Goal: Find specific page/section: Find specific page/section

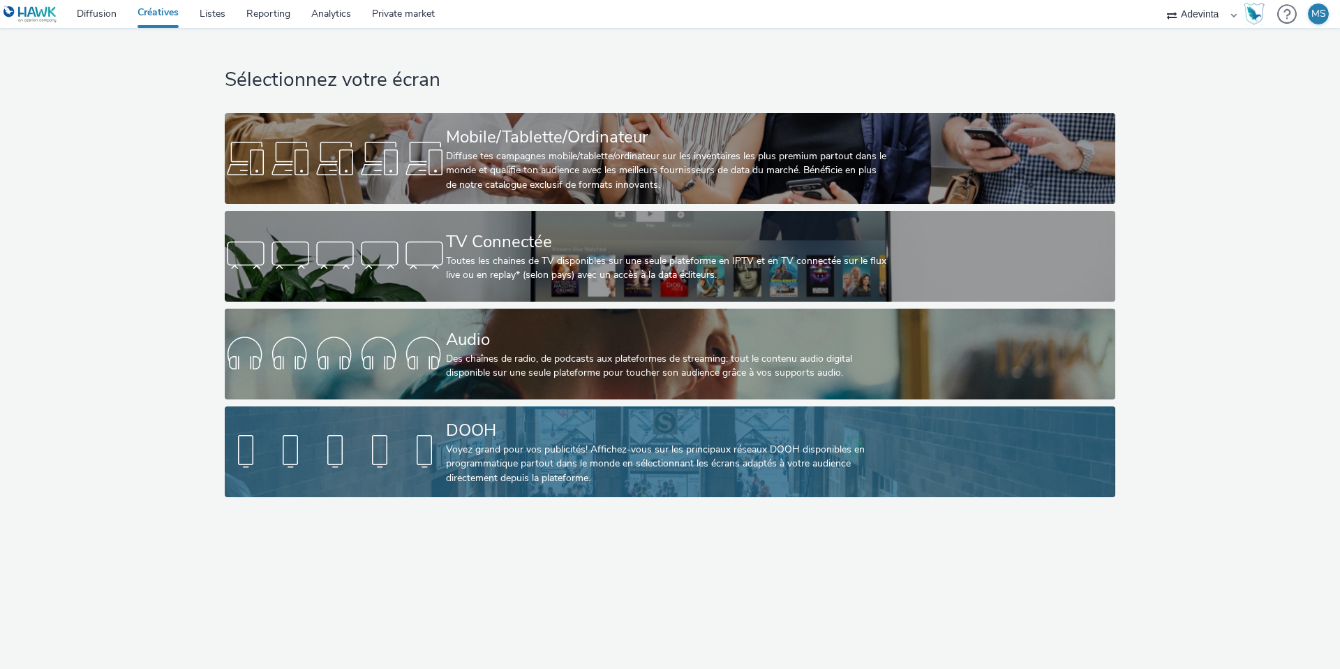
click at [346, 425] on link "DOOH Voyez grand pour vos publicités! Affichez-vous sur les principaux réseaux …" at bounding box center [670, 451] width 890 height 91
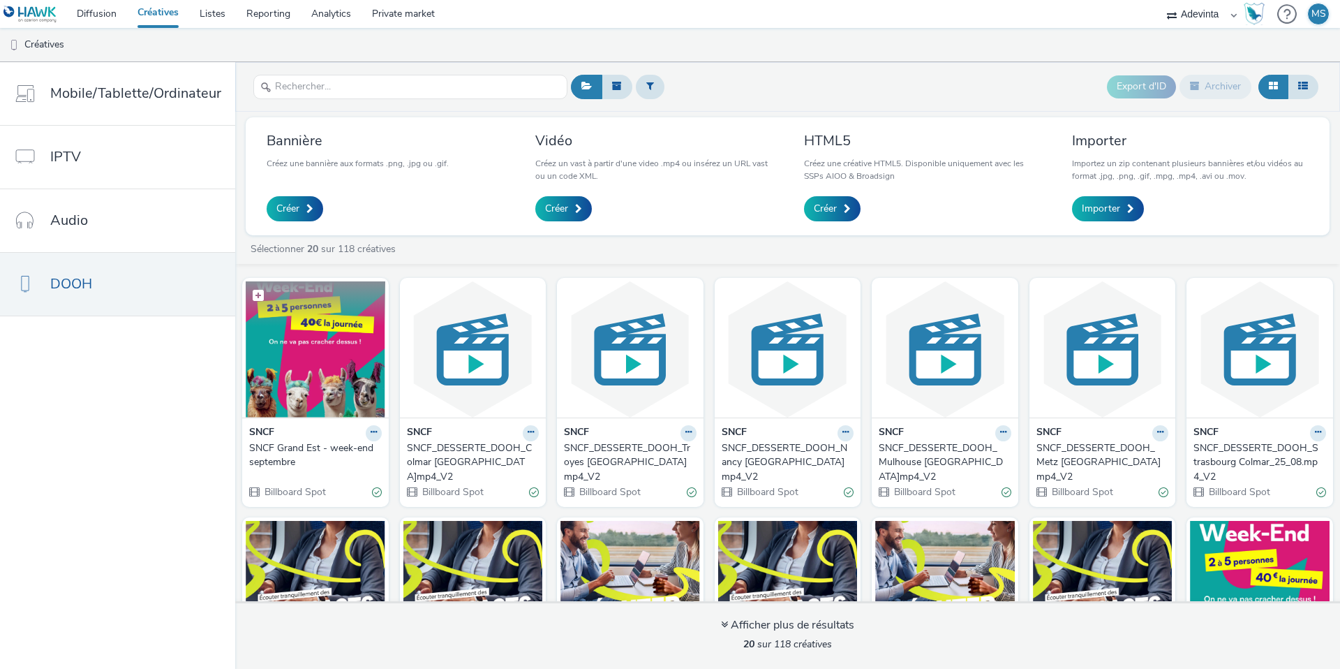
click at [343, 350] on img at bounding box center [316, 349] width 140 height 136
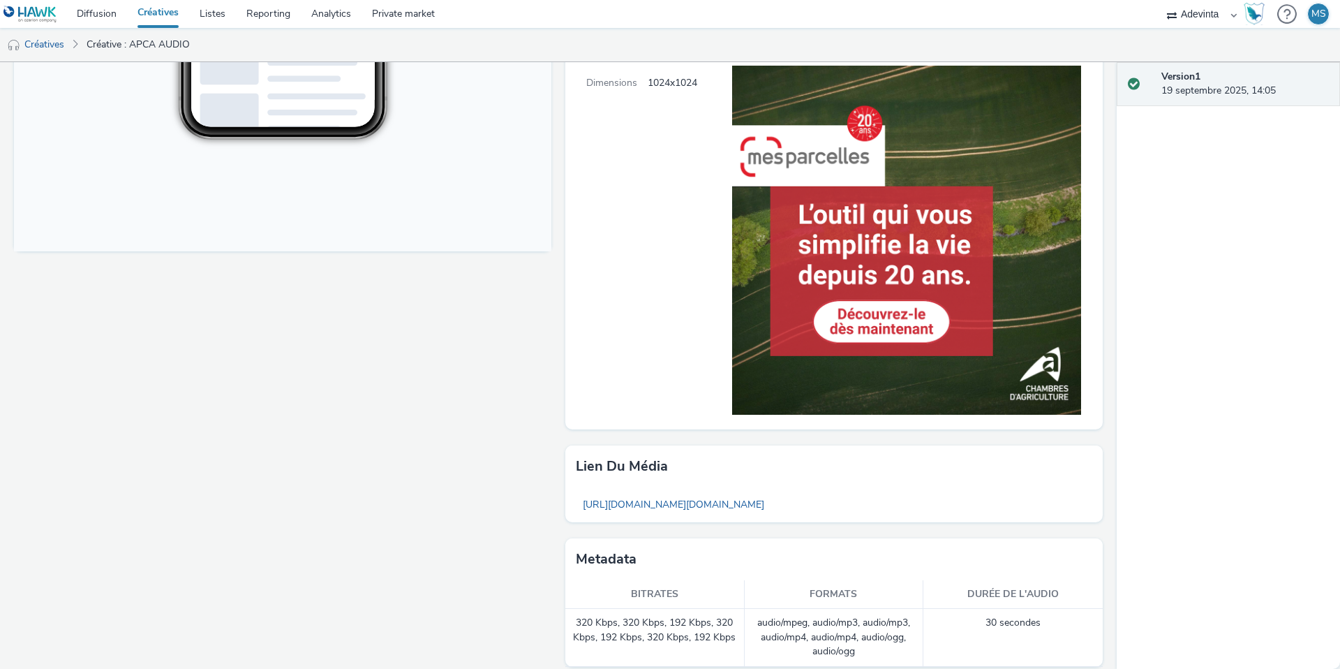
scroll to position [487, 0]
click at [158, 13] on link "Créatives" at bounding box center [158, 14] width 62 height 28
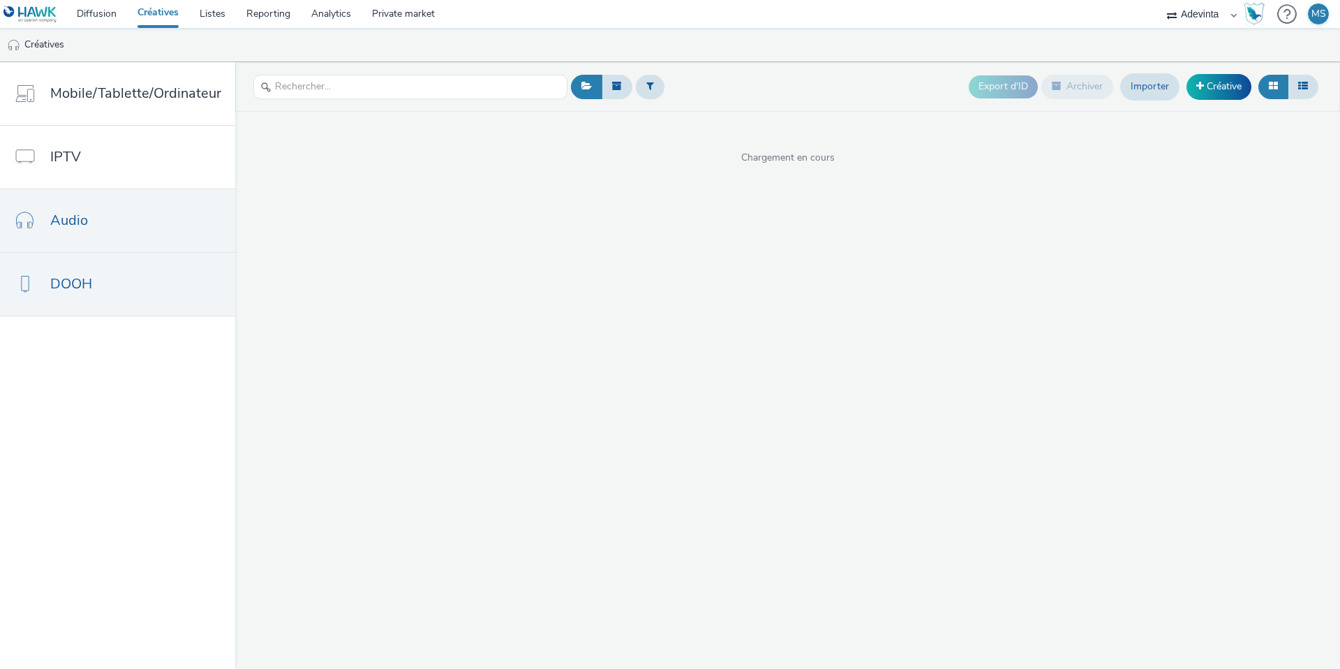
click at [114, 259] on link "DOOH" at bounding box center [117, 284] width 235 height 63
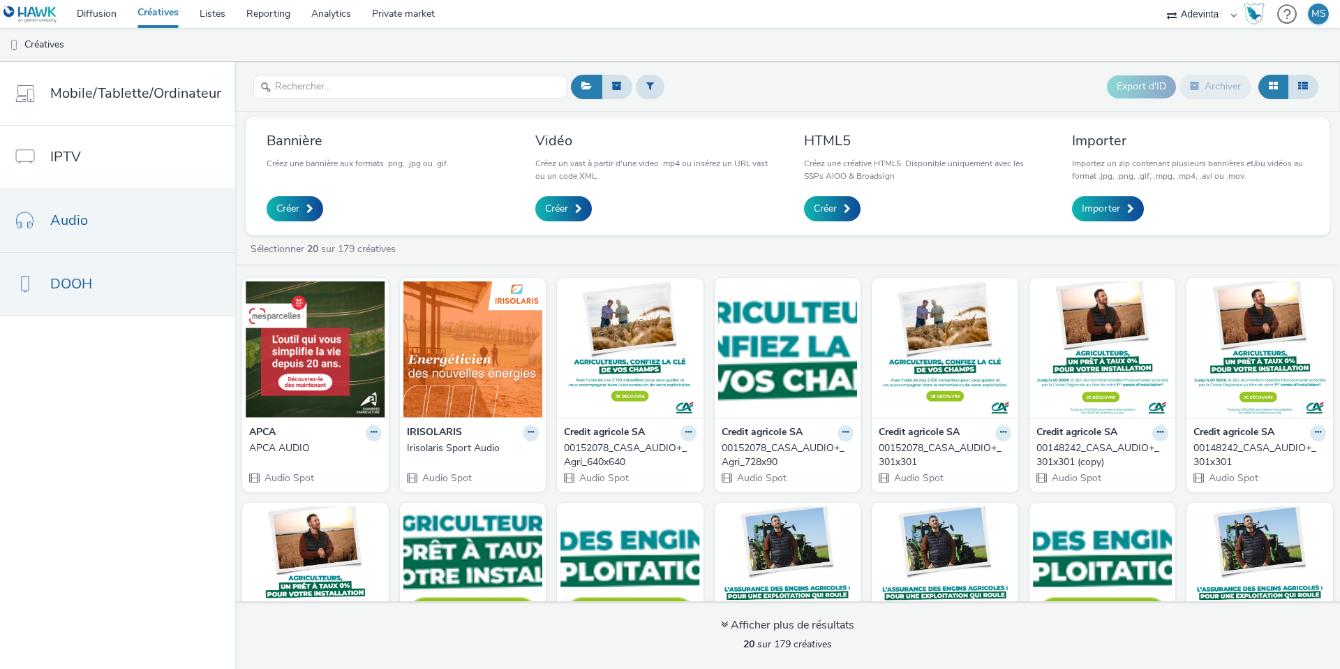
click at [95, 221] on link "Audio" at bounding box center [117, 220] width 235 height 63
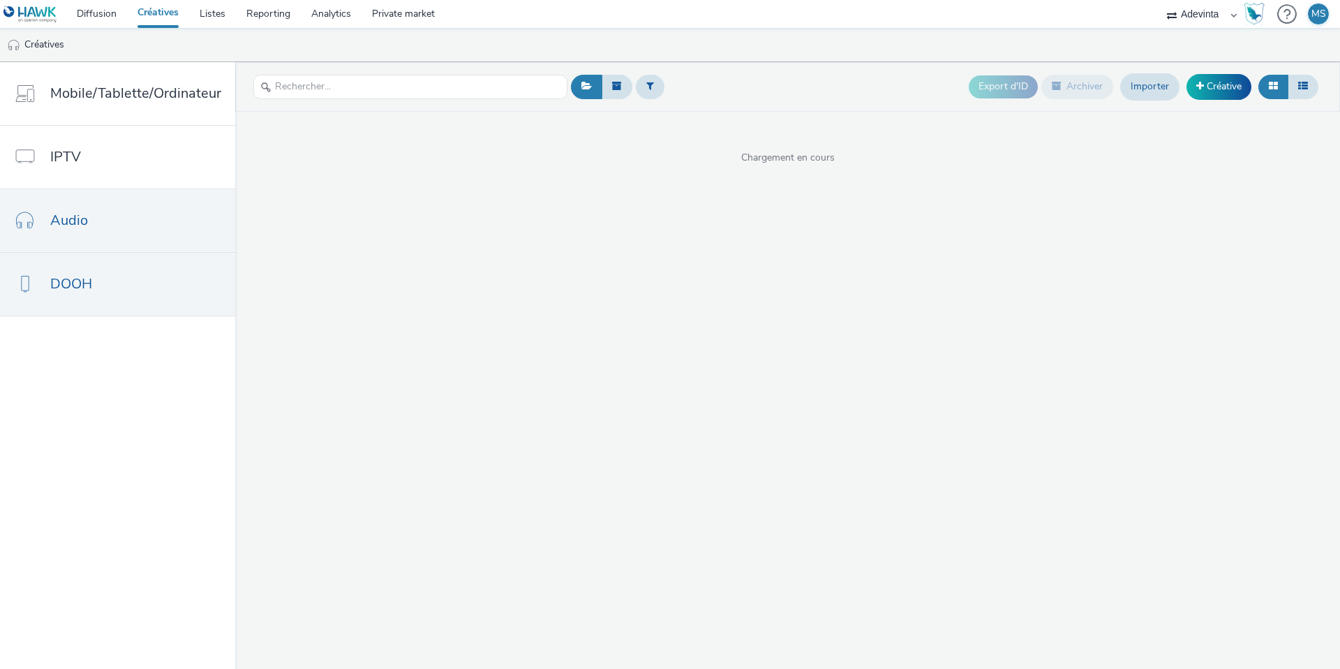
click at [89, 274] on span "DOOH" at bounding box center [71, 284] width 42 height 20
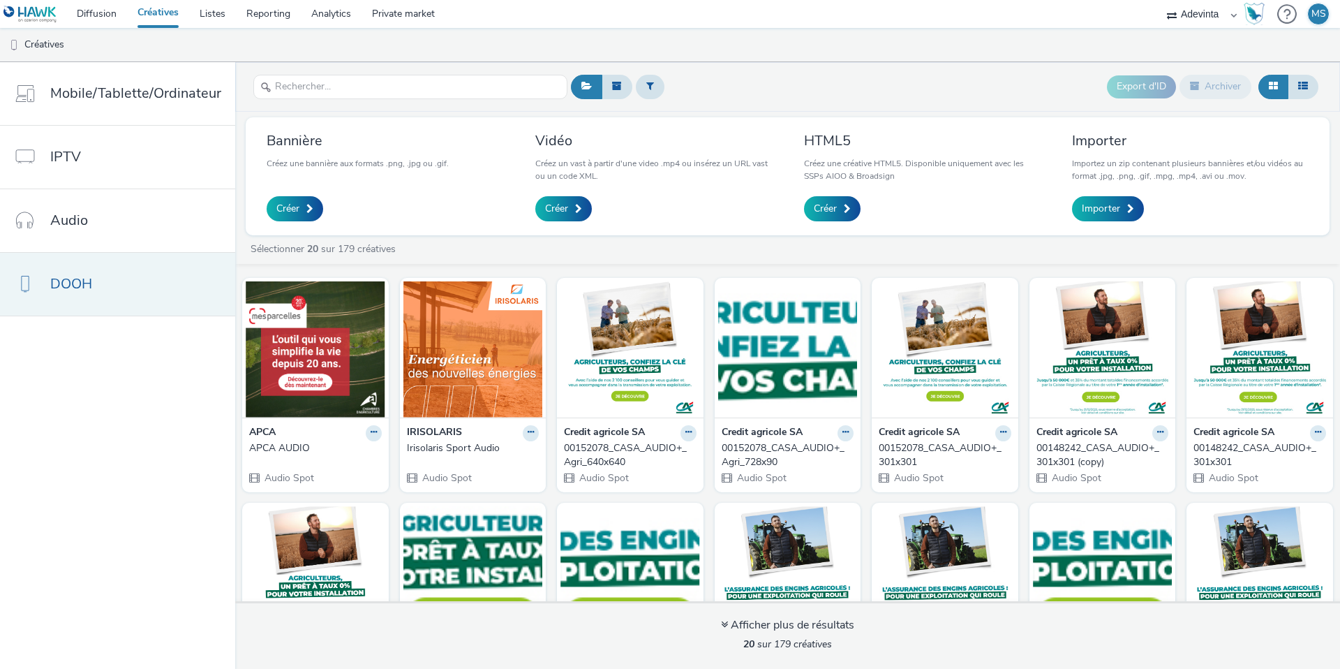
click at [145, 292] on link "DOOH" at bounding box center [117, 284] width 235 height 63
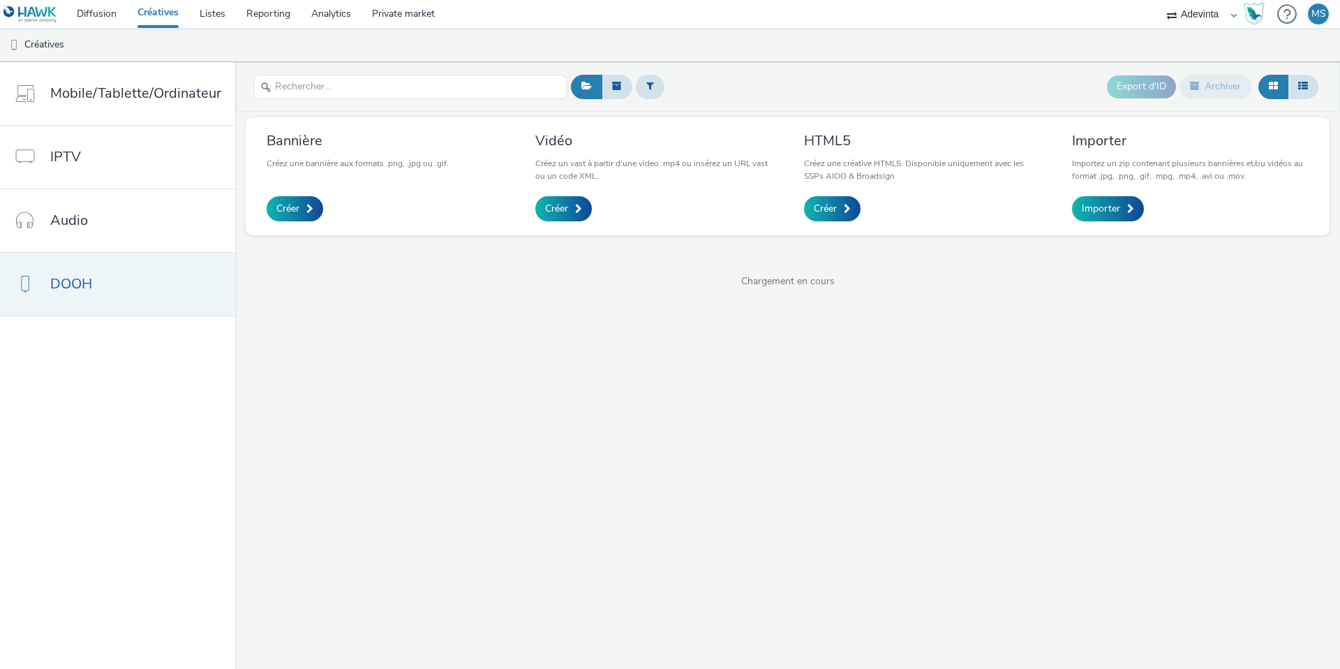
click at [145, 292] on link "DOOH" at bounding box center [117, 284] width 235 height 63
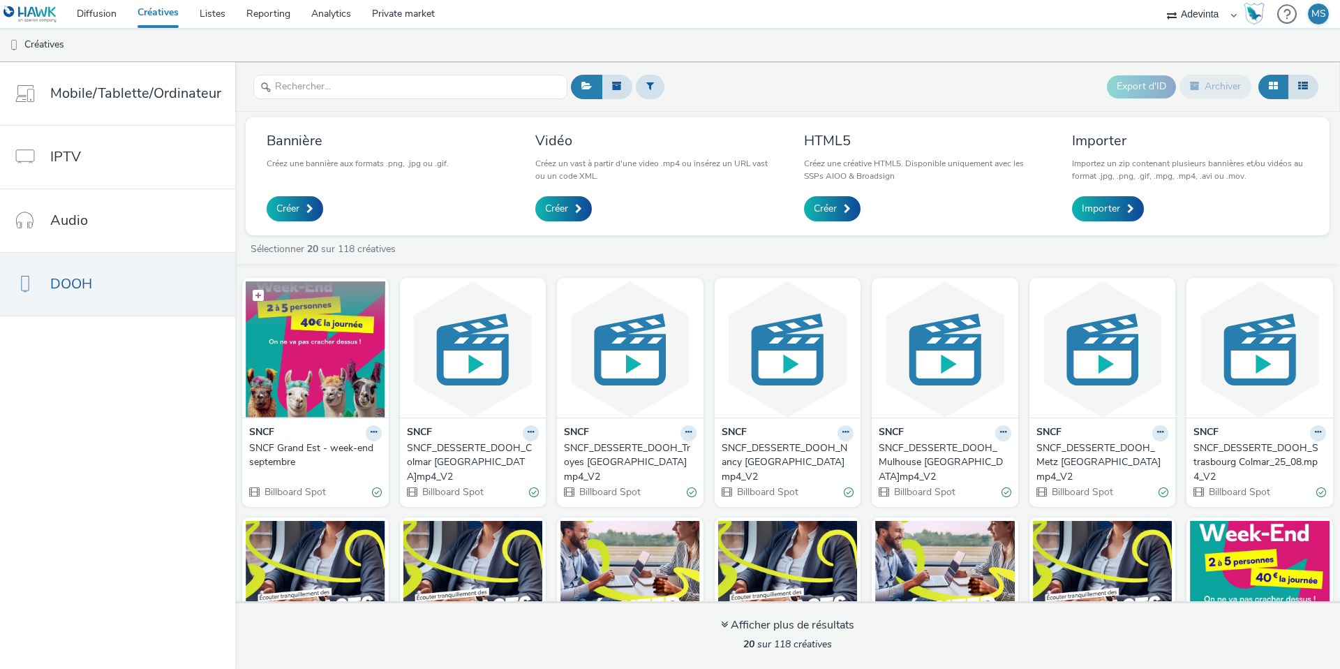
click at [336, 320] on figure at bounding box center [316, 349] width 140 height 136
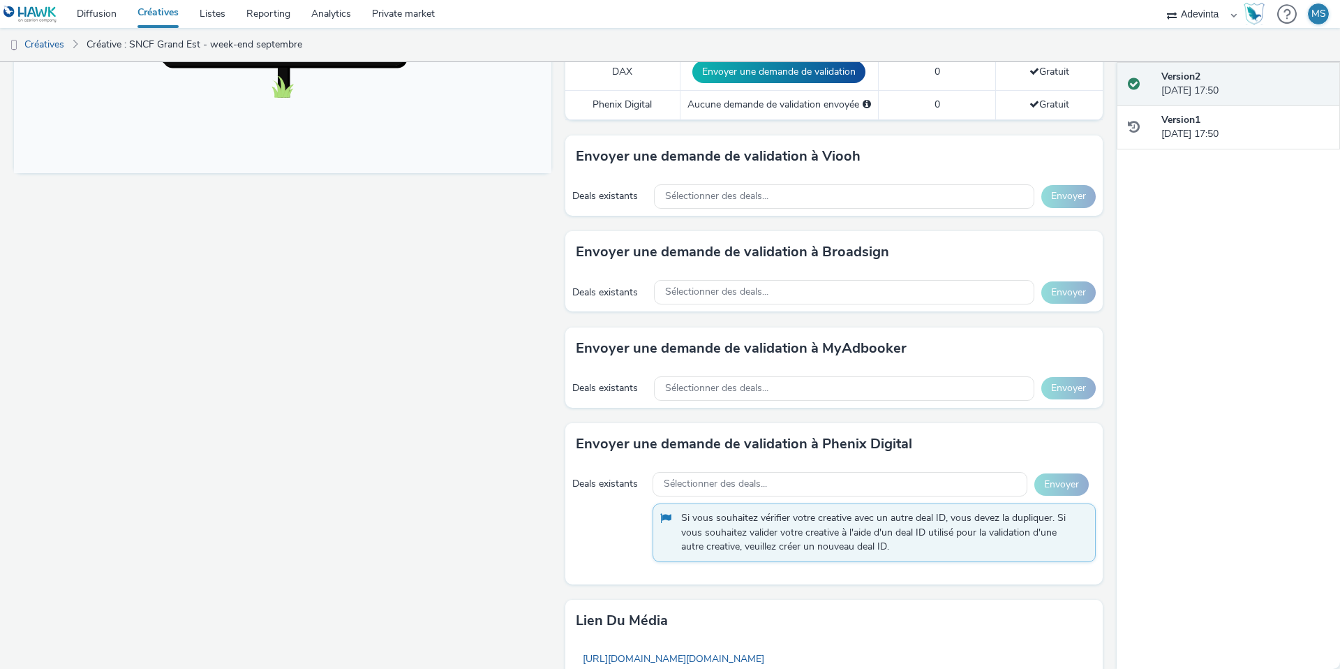
scroll to position [598, 0]
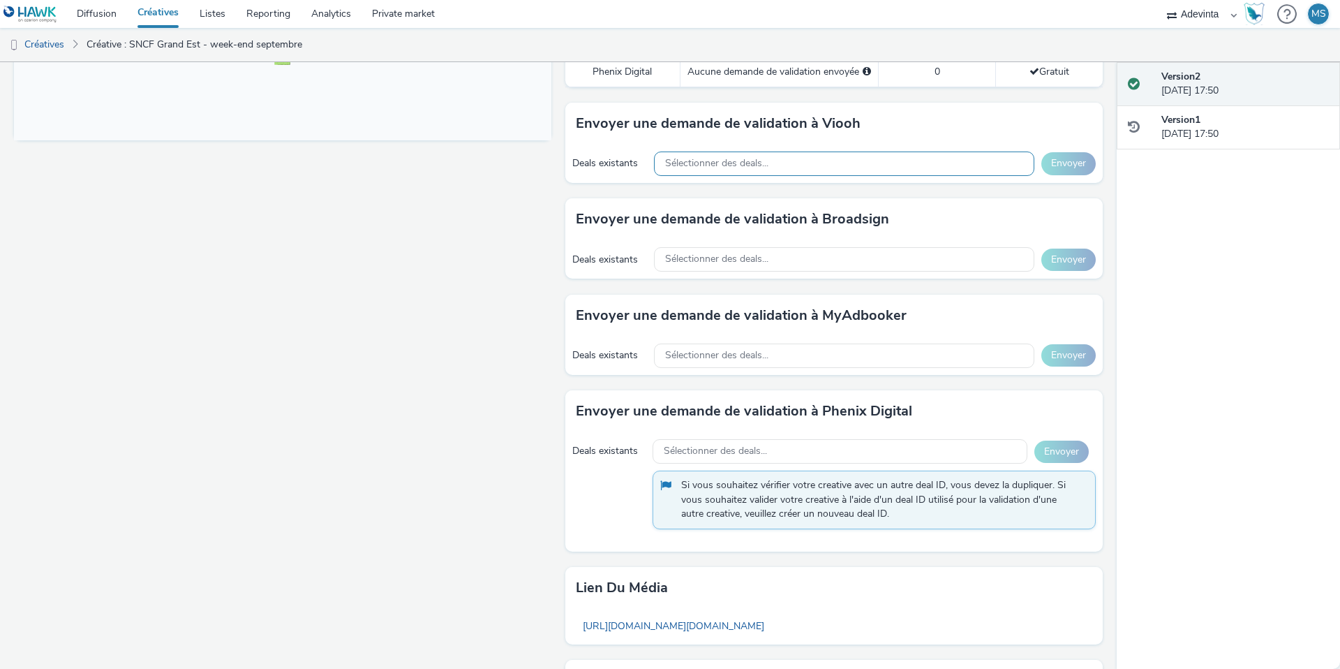
click at [733, 153] on div "Sélectionner des deals..." at bounding box center [844, 163] width 380 height 24
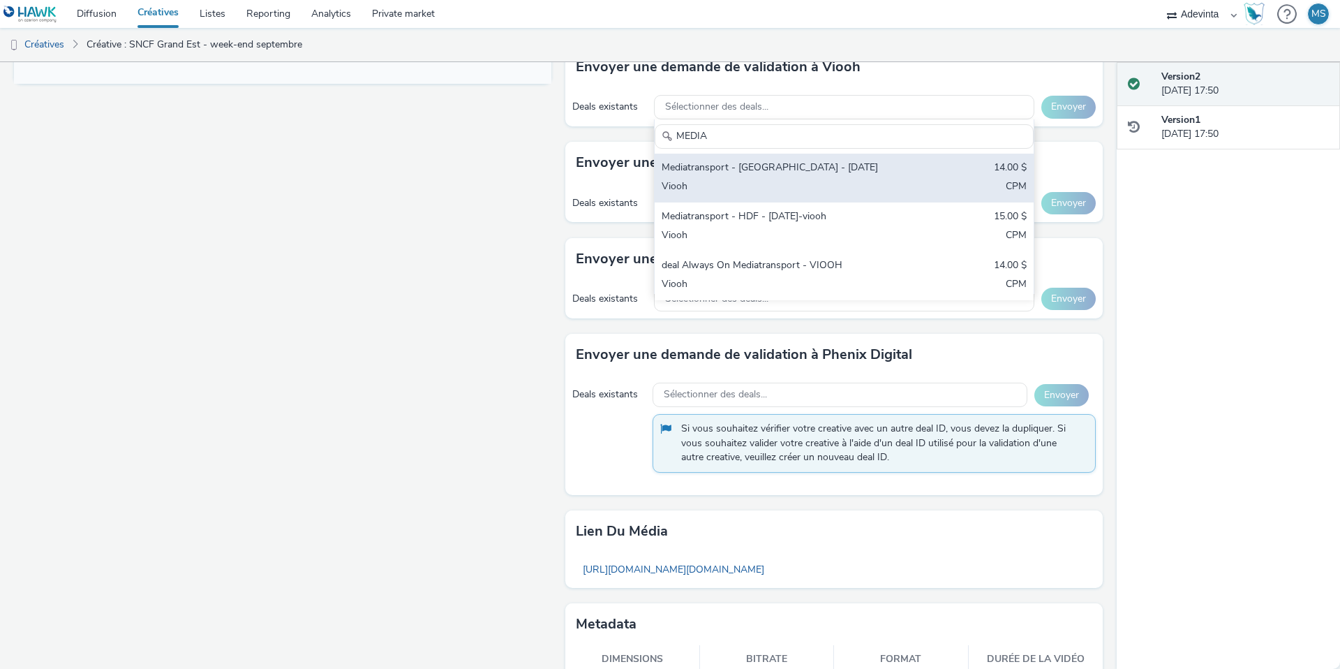
scroll to position [655, 0]
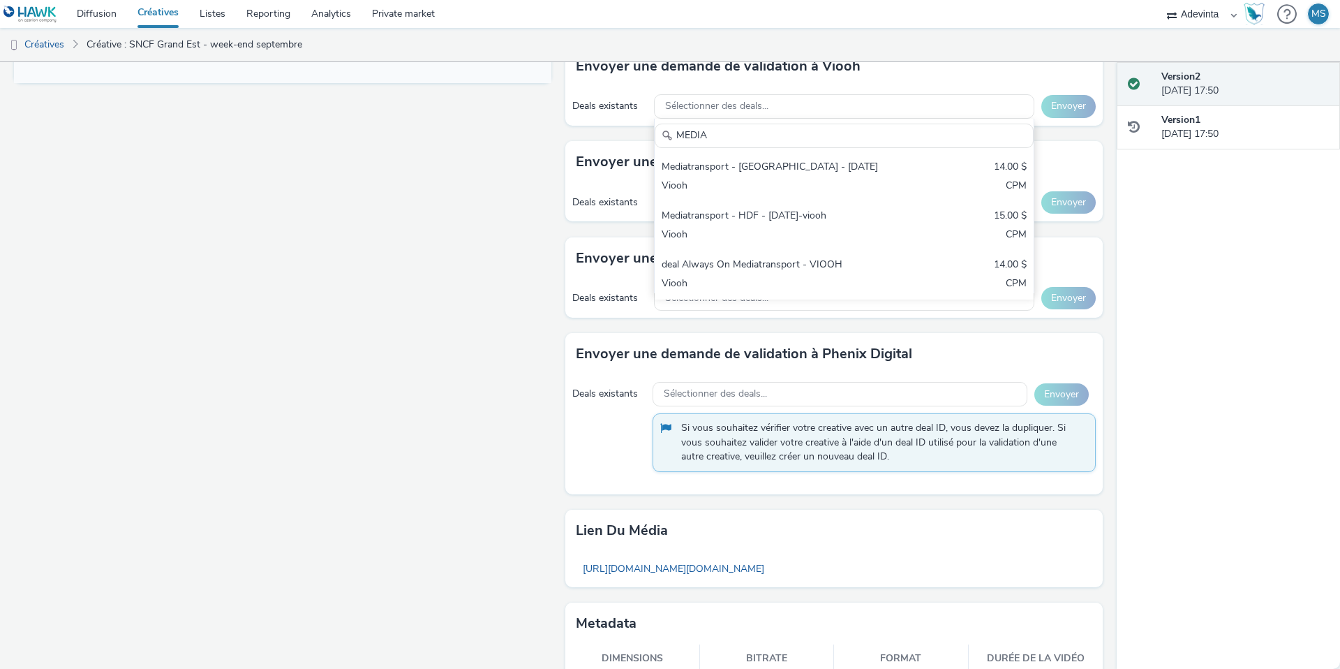
type input "MEDIA"
